Goal: Task Accomplishment & Management: Use online tool/utility

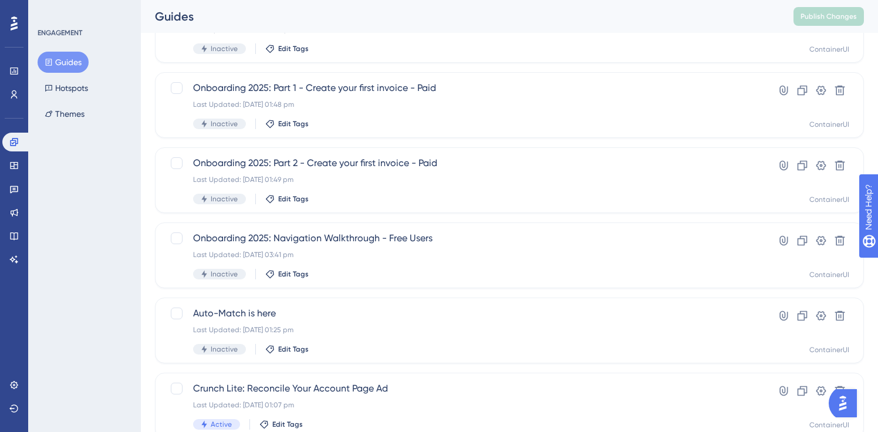
scroll to position [289, 0]
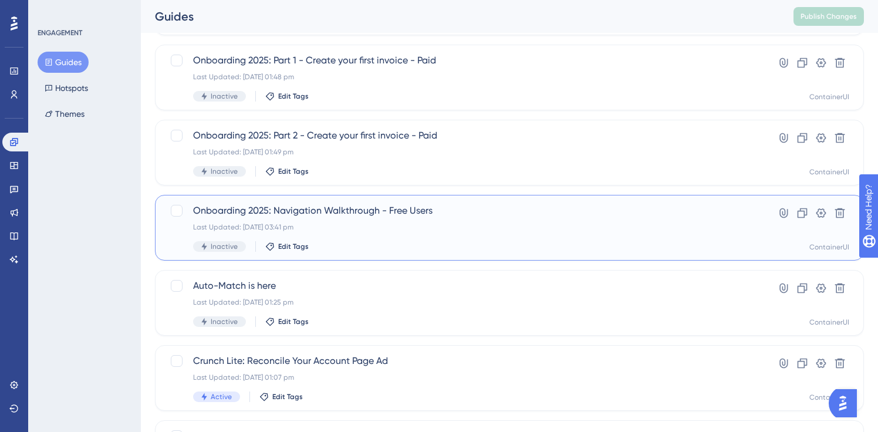
click at [336, 211] on span "Onboarding 2025: Navigation Walkthrough - Free Users" at bounding box center [462, 211] width 539 height 14
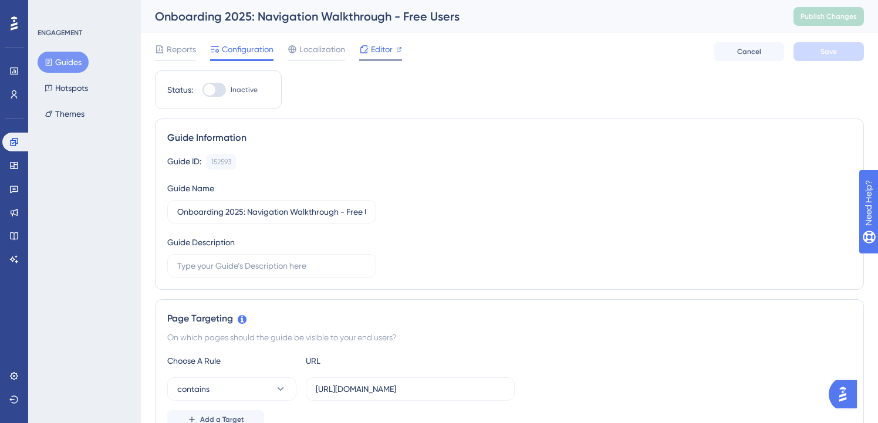
click at [372, 55] on span "Editor" at bounding box center [382, 49] width 22 height 14
click at [369, 46] on div "Editor" at bounding box center [380, 49] width 43 height 14
click at [810, 8] on button "Publish Changes" at bounding box center [828, 16] width 70 height 19
click at [74, 55] on button "Guides" at bounding box center [63, 62] width 51 height 21
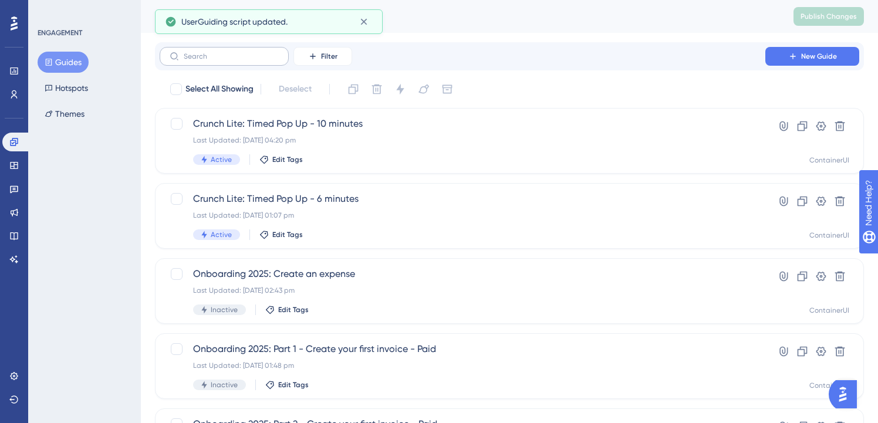
click at [212, 60] on label at bounding box center [224, 56] width 129 height 19
click at [212, 60] on input "text" at bounding box center [231, 56] width 95 height 8
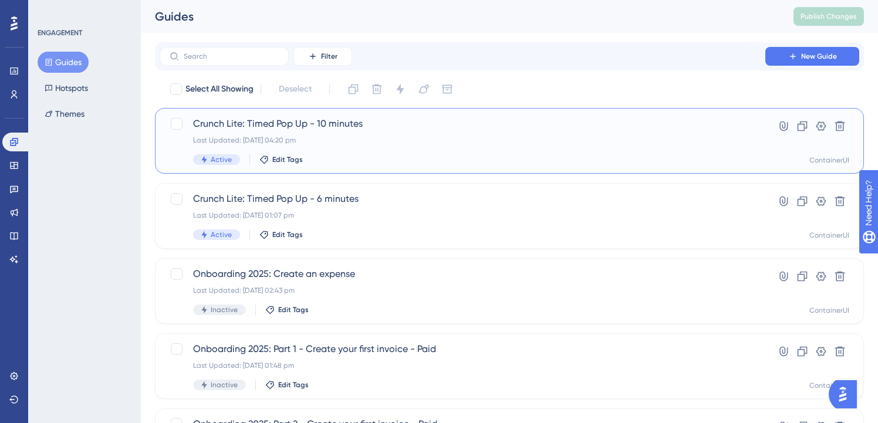
click at [575, 127] on span "Crunch Lite: Timed Pop Up - 10 minutes" at bounding box center [462, 124] width 539 height 14
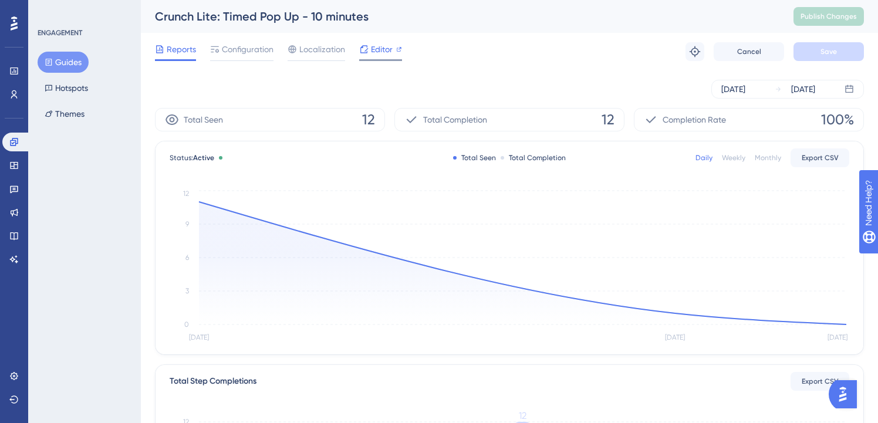
click at [383, 55] on span "Editor" at bounding box center [382, 49] width 22 height 14
click at [247, 53] on span "Configuration" at bounding box center [248, 49] width 52 height 14
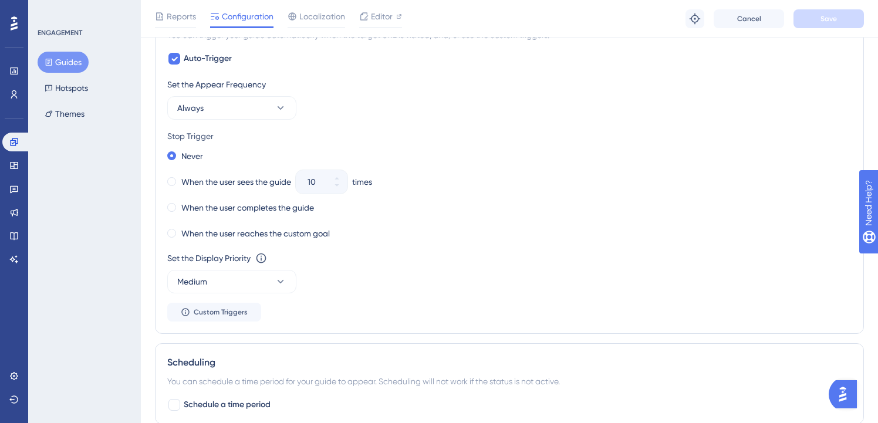
scroll to position [620, 0]
click at [277, 114] on icon at bounding box center [281, 110] width 12 height 12
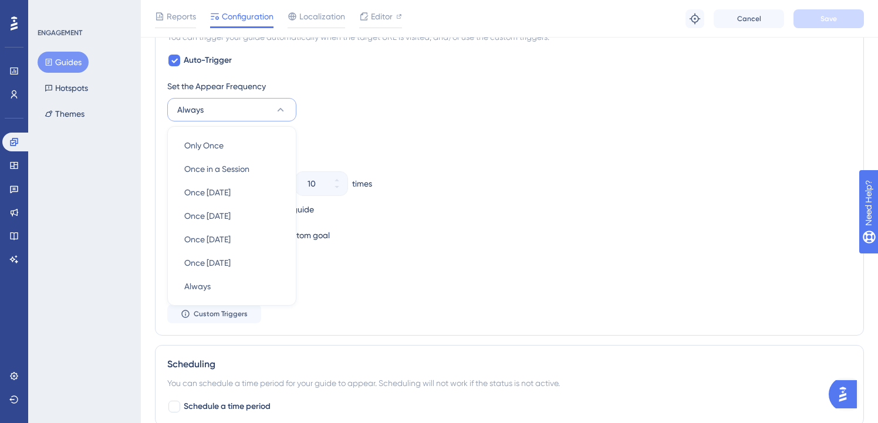
scroll to position [624, 0]
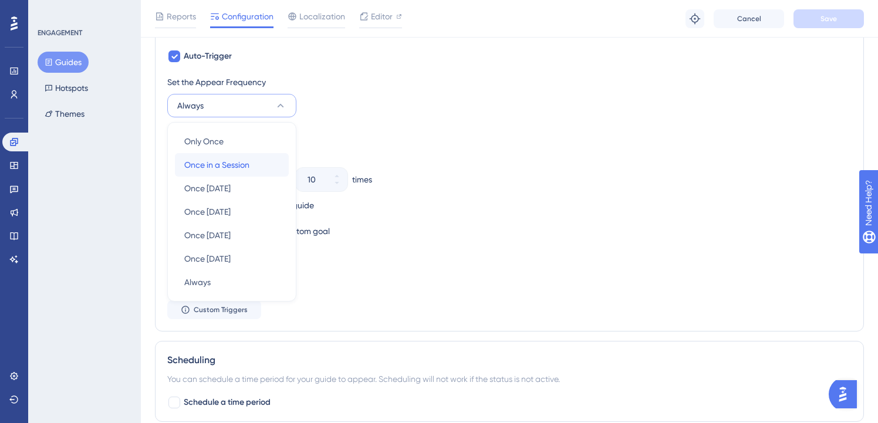
click at [269, 163] on div "Once in a Session Once in a Session" at bounding box center [231, 164] width 95 height 23
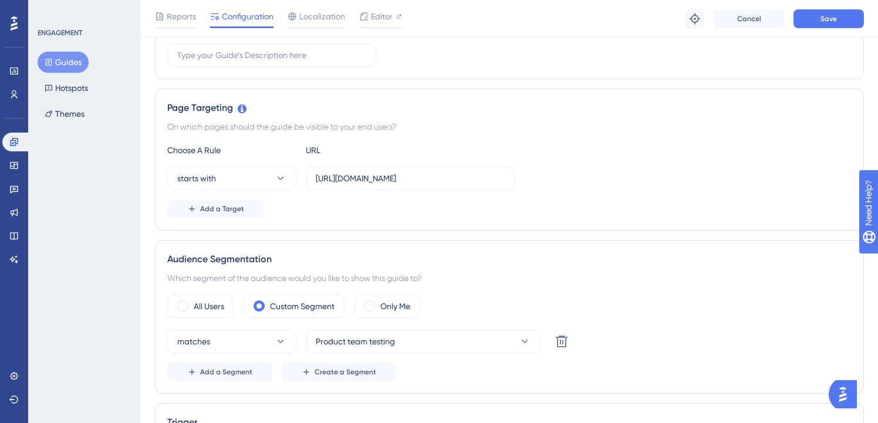
scroll to position [276, 0]
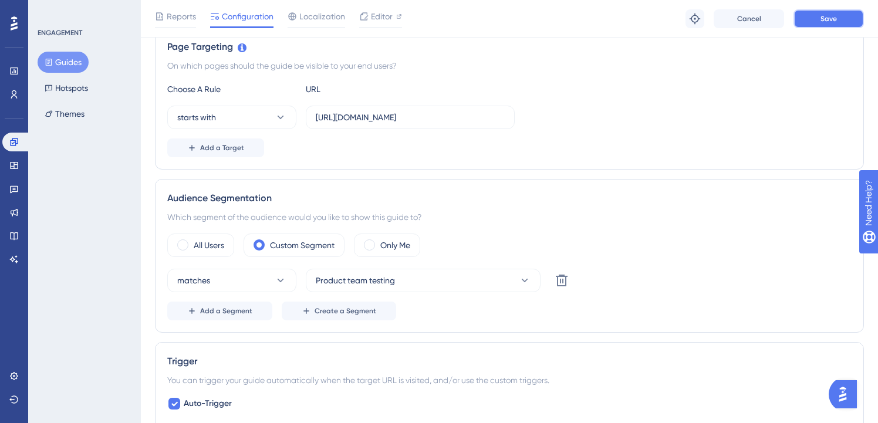
click at [831, 19] on span "Save" at bounding box center [828, 18] width 16 height 9
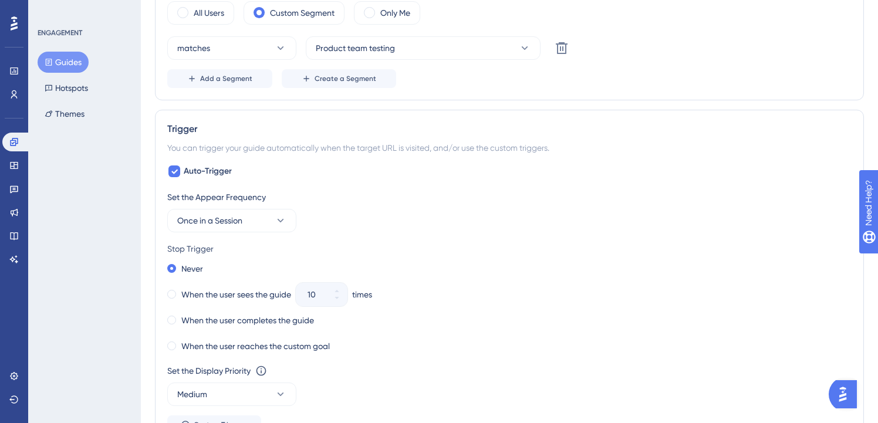
scroll to position [0, 0]
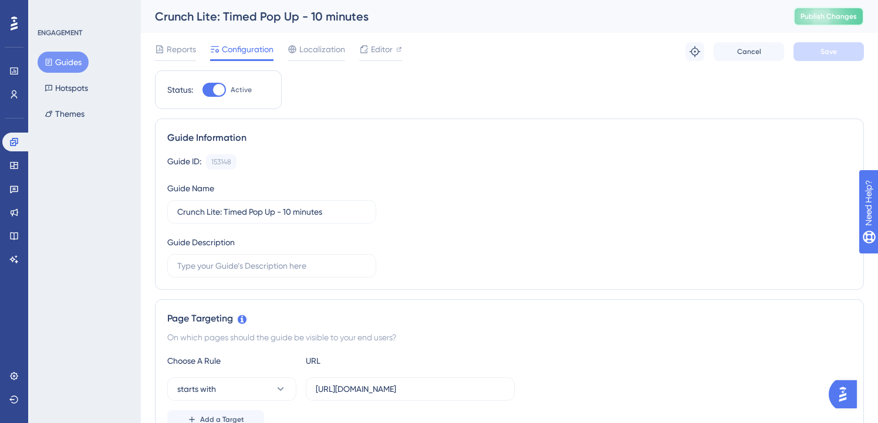
click at [839, 11] on button "Publish Changes" at bounding box center [828, 16] width 70 height 19
click at [381, 54] on span "Editor" at bounding box center [382, 49] width 22 height 14
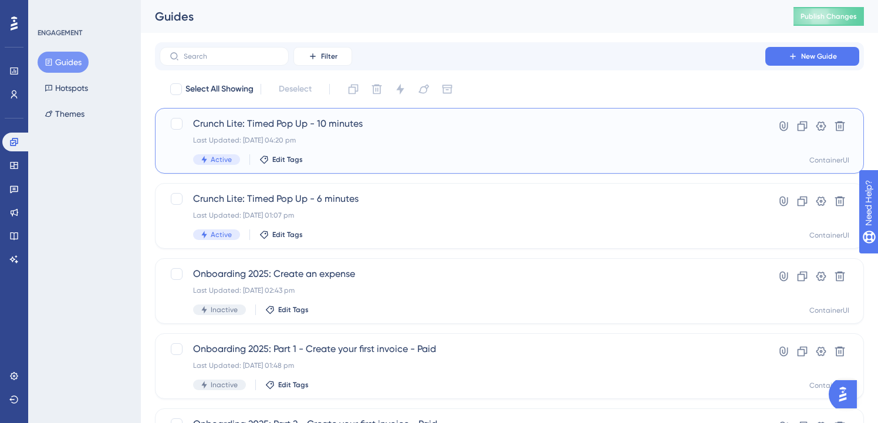
click at [358, 127] on span "Crunch Lite: Timed Pop Up - 10 minutes" at bounding box center [462, 124] width 539 height 14
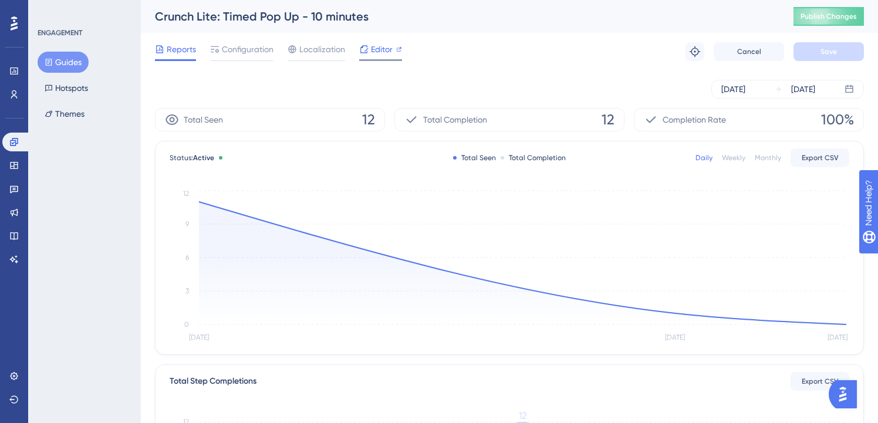
click at [381, 49] on span "Editor" at bounding box center [382, 49] width 22 height 14
